Goal: Entertainment & Leisure: Consume media (video, audio)

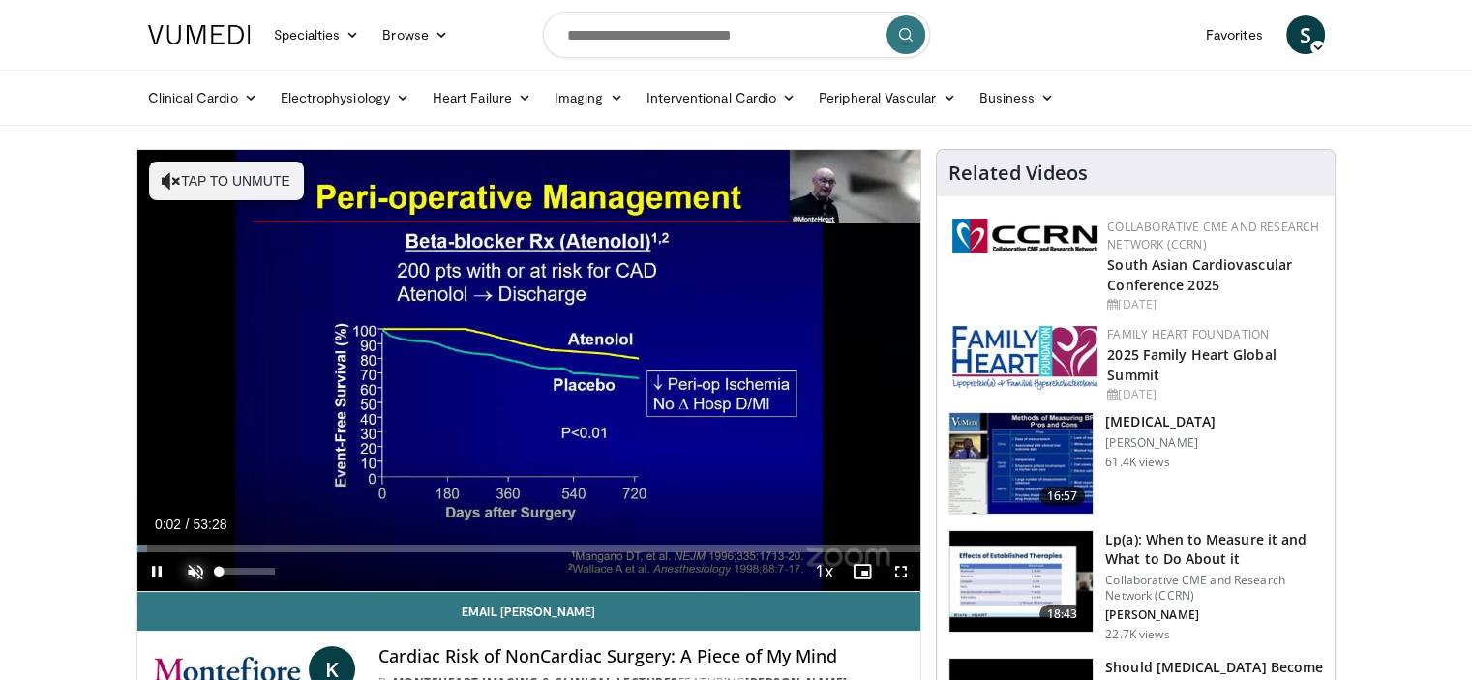
click at [193, 569] on span "Video Player" at bounding box center [195, 572] width 39 height 39
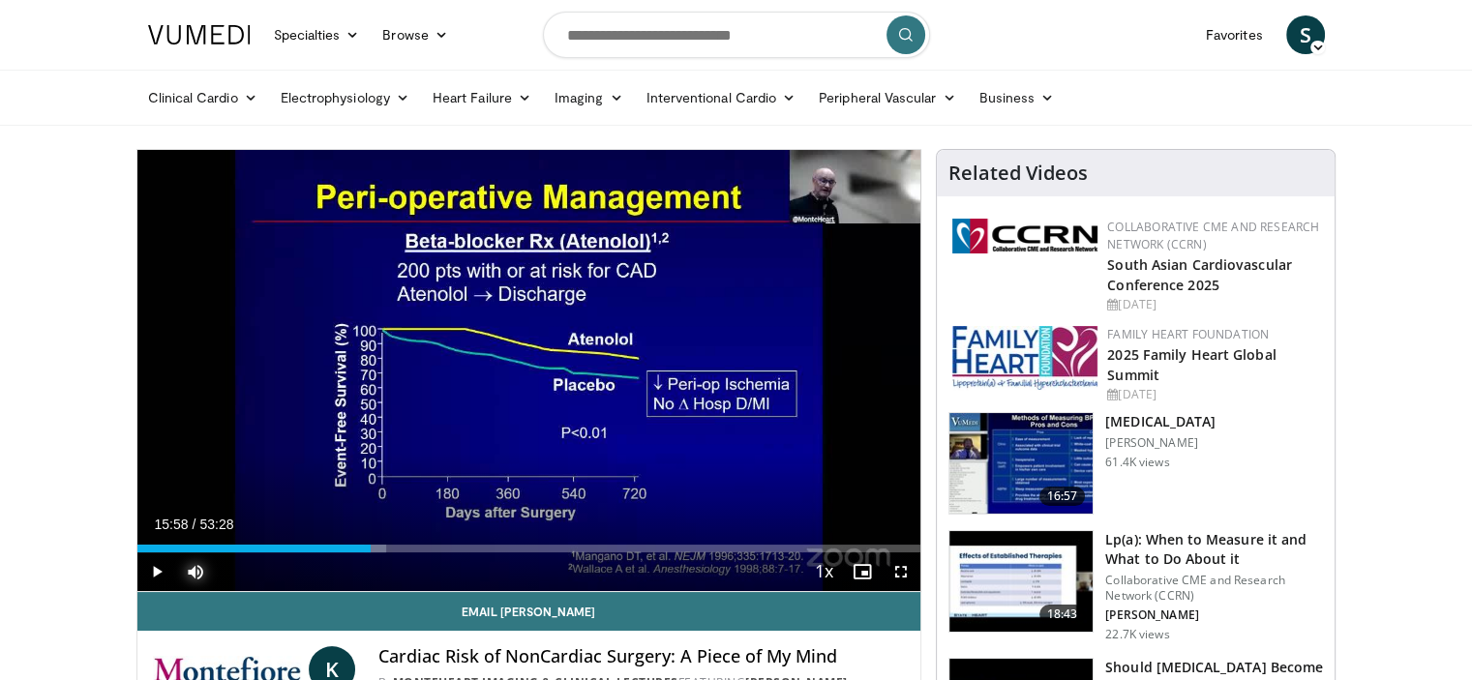
drag, startPoint x: 146, startPoint y: 551, endPoint x: 371, endPoint y: 554, distance: 224.5
click at [371, 554] on div "Current Time 15:58 / Duration 53:28 Play Skip Backward Skip Forward Mute 100% L…" at bounding box center [529, 572] width 784 height 39
click at [900, 577] on span "Video Player" at bounding box center [901, 572] width 39 height 39
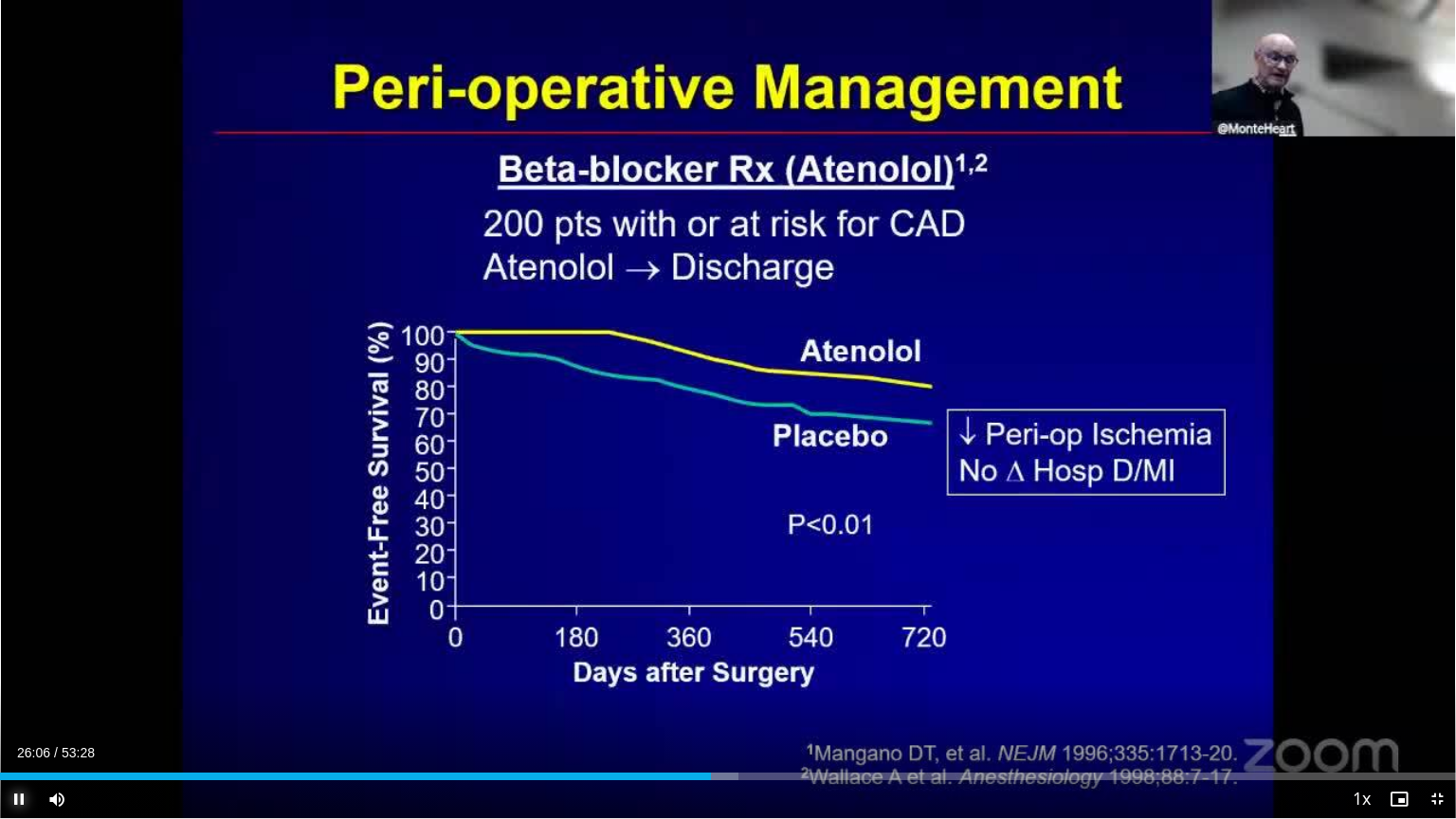
click at [21, 665] on span "Video Player" at bounding box center [19, 798] width 38 height 38
click at [1432, 665] on span "Video Player" at bounding box center [1437, 798] width 38 height 38
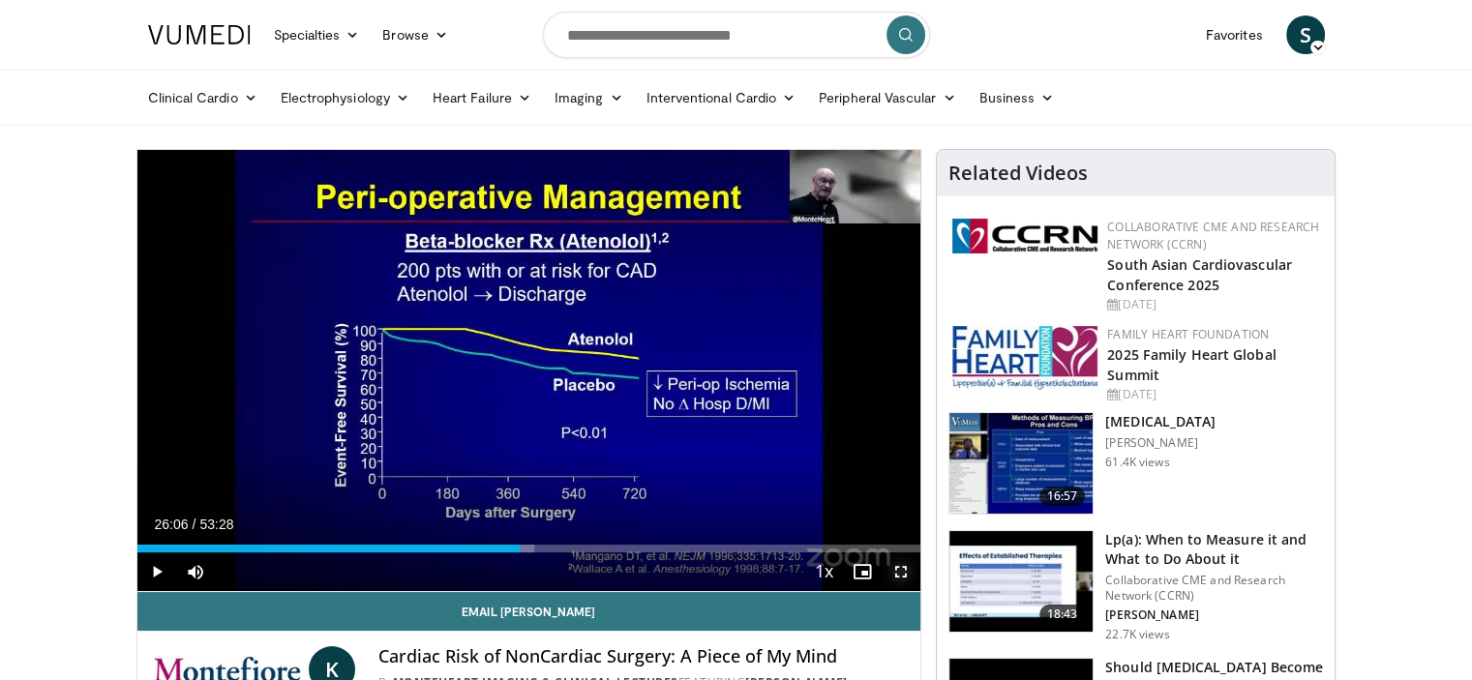
click at [896, 567] on span "Video Player" at bounding box center [901, 572] width 39 height 39
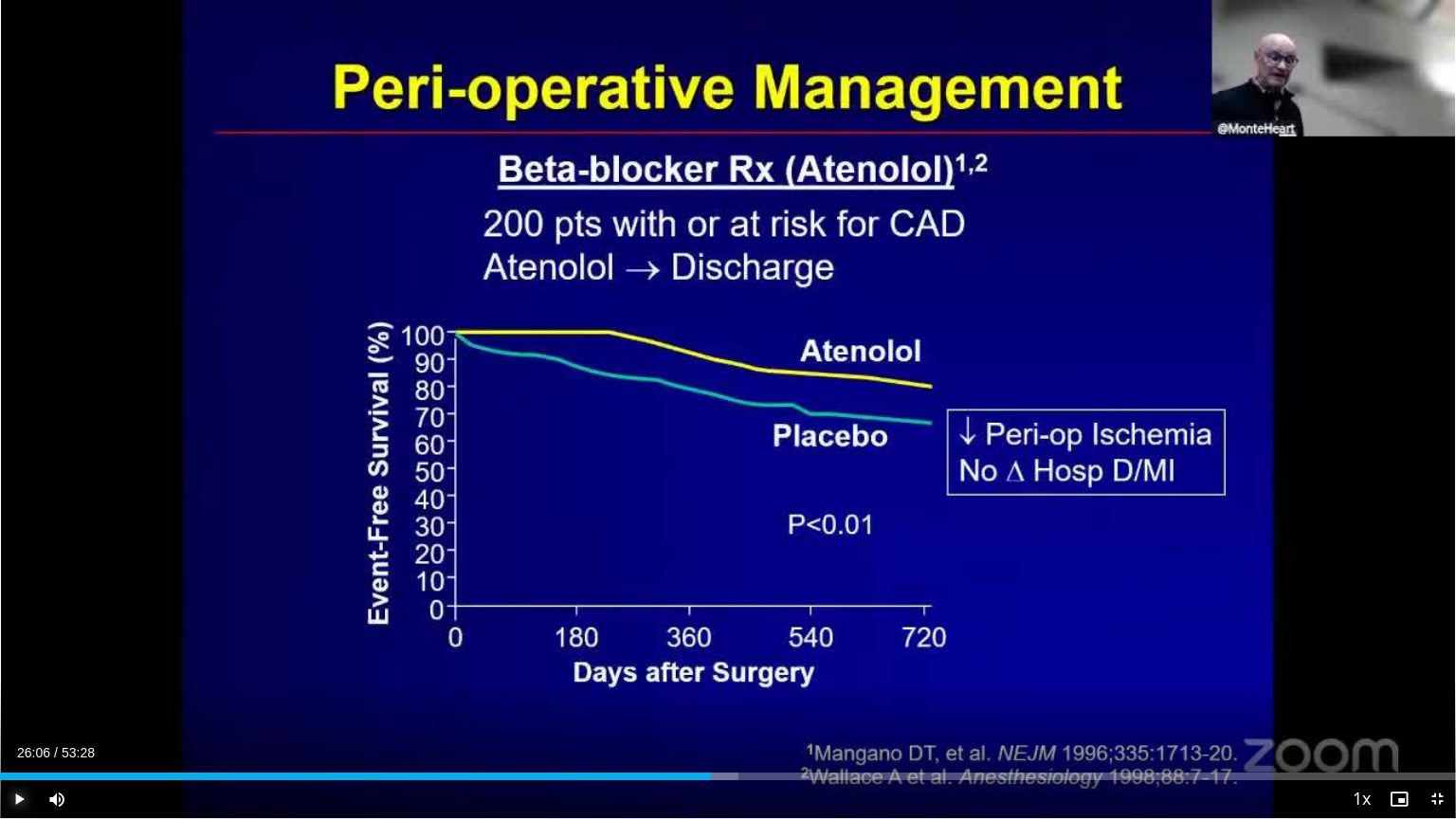
click at [19, 665] on span "Video Player" at bounding box center [19, 798] width 38 height 38
click at [1436, 665] on span "Video Player" at bounding box center [1437, 798] width 38 height 38
